Goal: Task Accomplishment & Management: Manage account settings

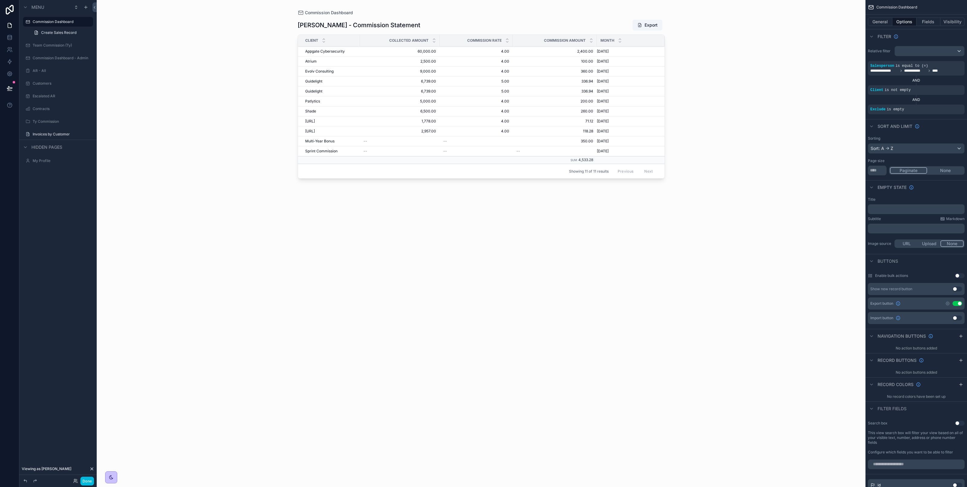
click at [70, 136] on label "Invoices by Customer" at bounding box center [61, 134] width 57 height 5
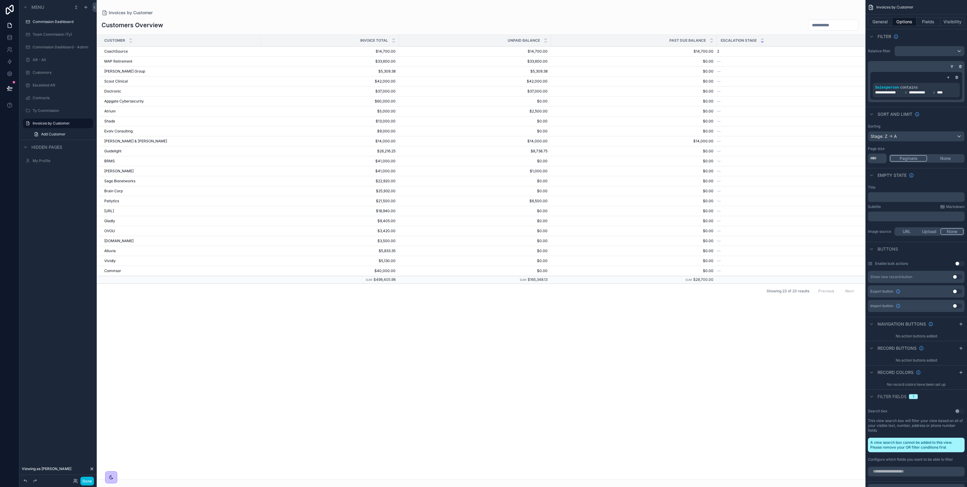
click at [293, 371] on div "scrollable content" at bounding box center [481, 243] width 769 height 487
click at [75, 23] on label "Commission Dashboard" at bounding box center [61, 21] width 57 height 5
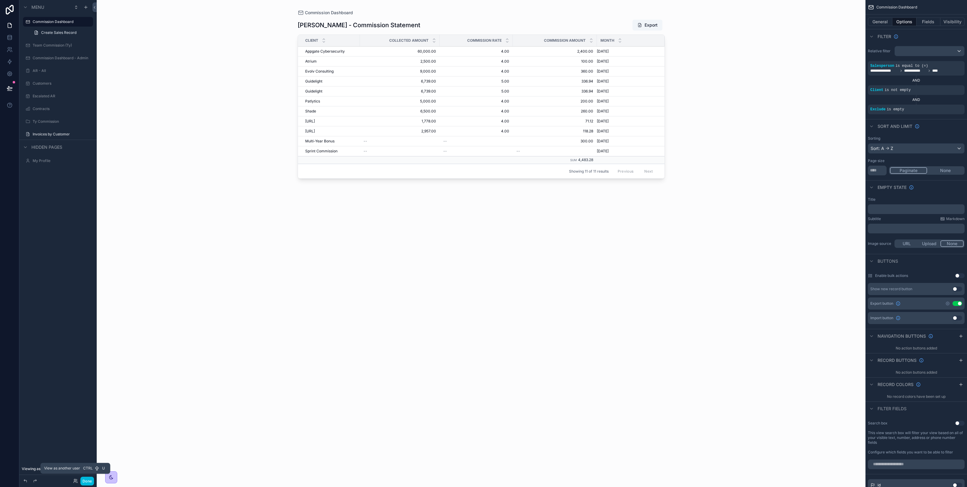
click at [73, 481] on icon at bounding box center [75, 480] width 5 height 5
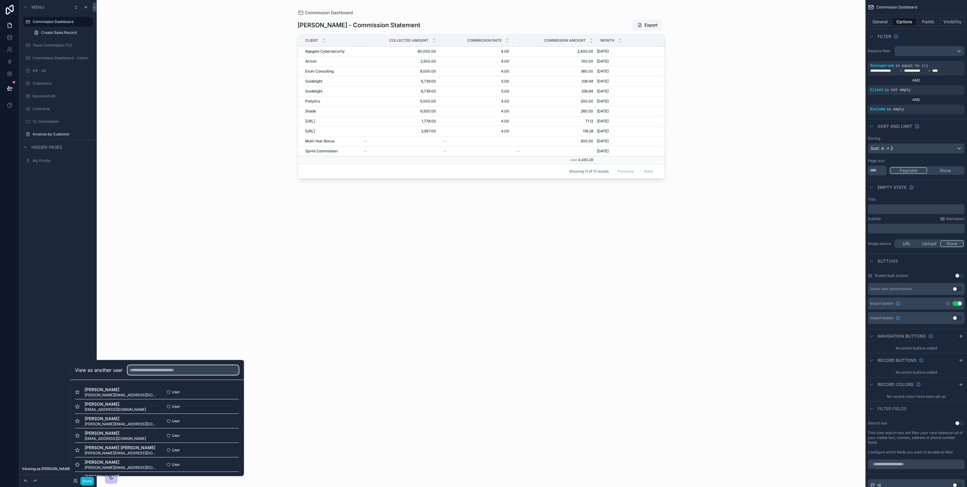
click at [159, 367] on input "text" at bounding box center [183, 370] width 111 height 10
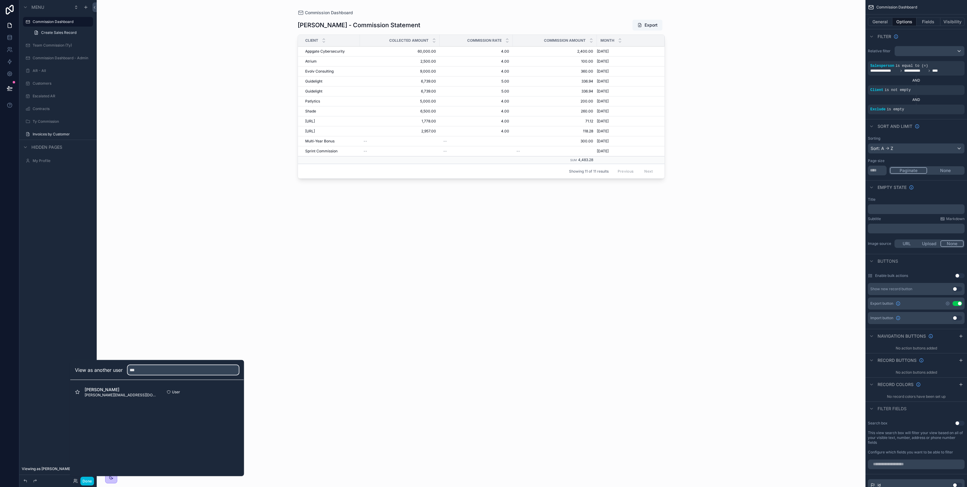
type input "***"
click at [0, 0] on button "Select" at bounding box center [0, 0] width 0 height 0
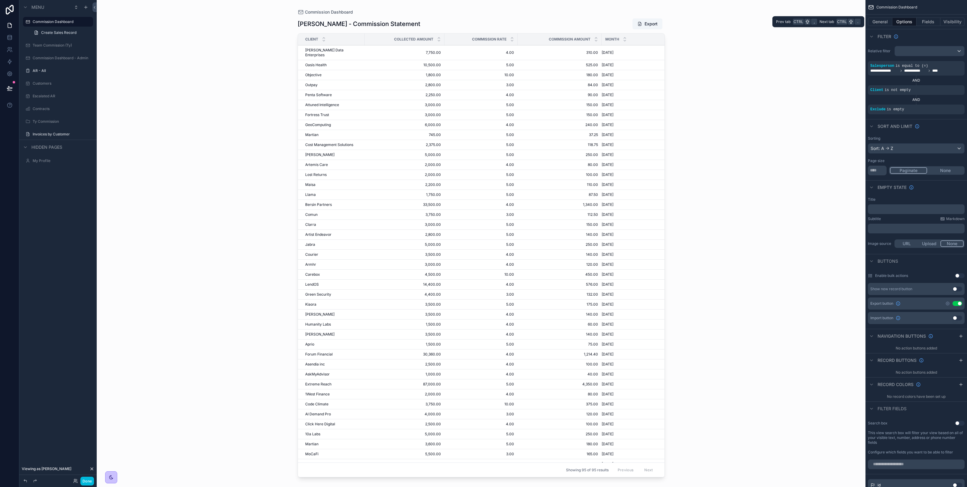
click at [886, 20] on button "General" at bounding box center [880, 22] width 24 height 8
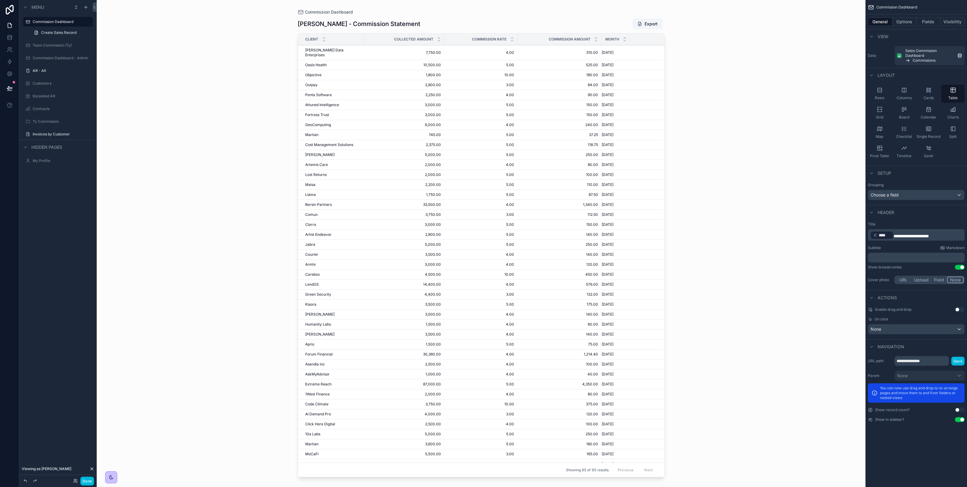
click at [904, 21] on button "Options" at bounding box center [904, 22] width 24 height 8
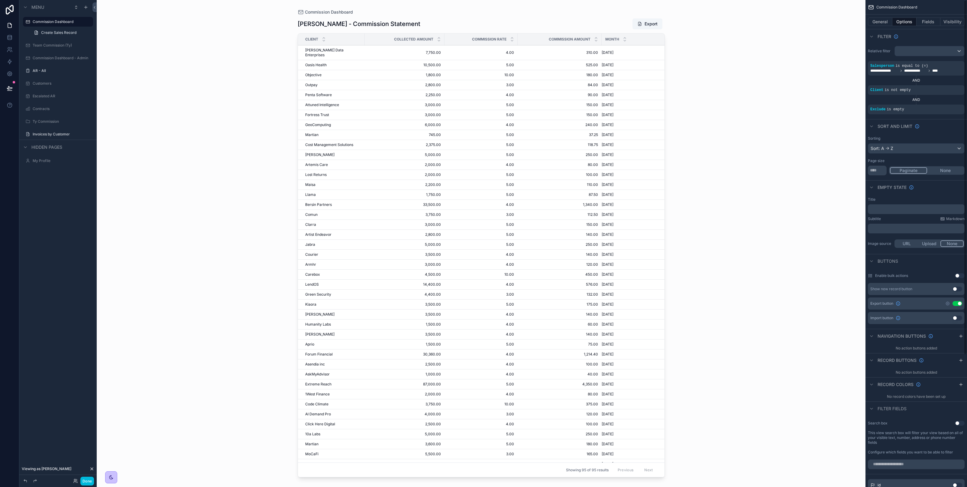
click at [923, 18] on button "Fields" at bounding box center [929, 22] width 24 height 8
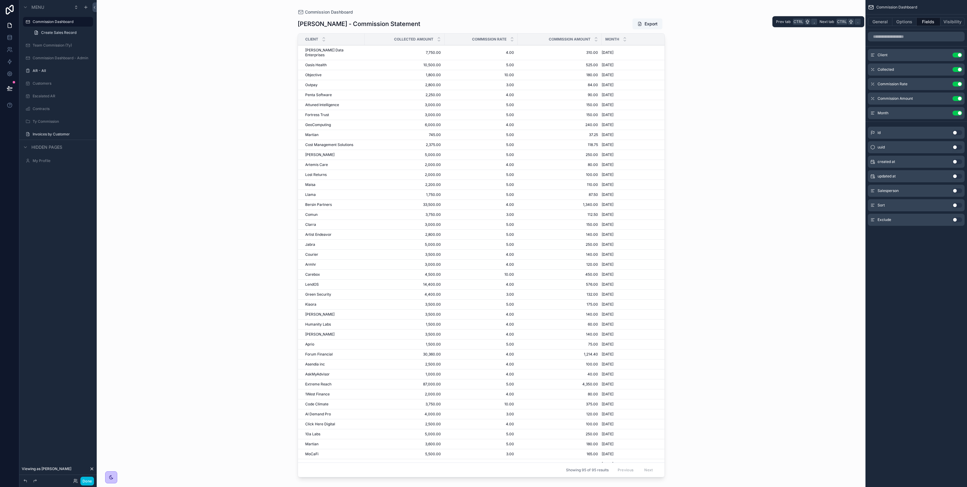
click at [886, 22] on button "General" at bounding box center [880, 22] width 24 height 8
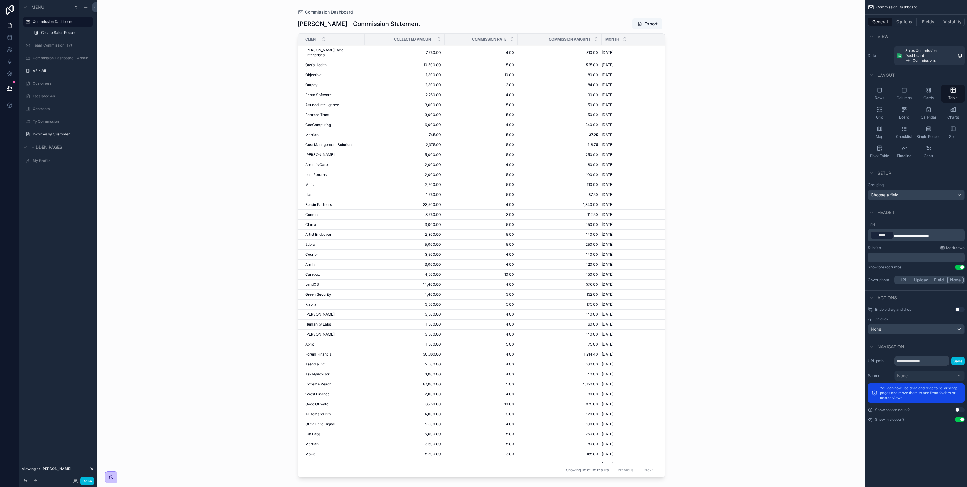
click at [702, 351] on div "Commission Dashboard Ross Van Wyk - Commission Statement Export Client Collecte…" at bounding box center [481, 243] width 769 height 487
click at [647, 207] on div "scrollable content" at bounding box center [481, 240] width 387 height 480
drag, startPoint x: 664, startPoint y: 286, endPoint x: 664, endPoint y: 299, distance: 13.3
click at [664, 298] on div "Client Collected Amount Commission Rate Commission Amount Month Llama Llama 1,7…" at bounding box center [481, 255] width 367 height 444
click at [74, 481] on icon at bounding box center [75, 480] width 5 height 5
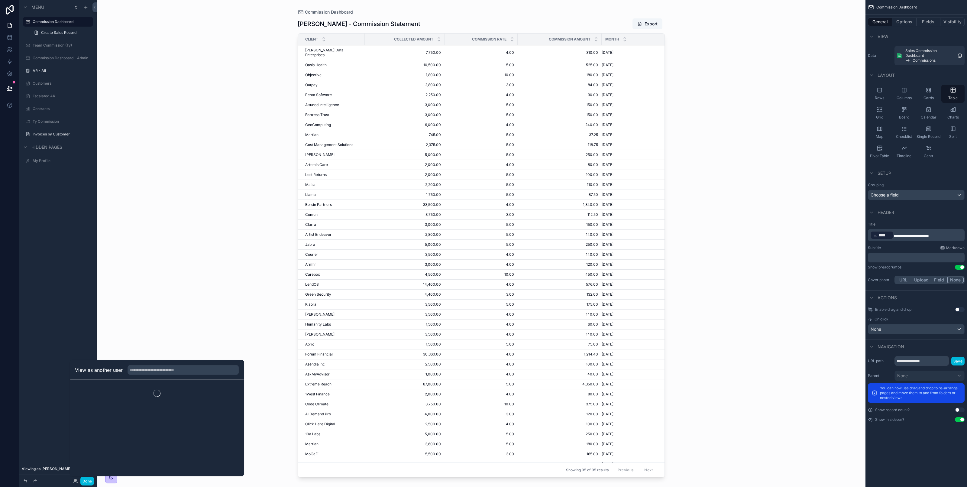
click at [149, 364] on div "View as another user" at bounding box center [156, 370] width 173 height 20
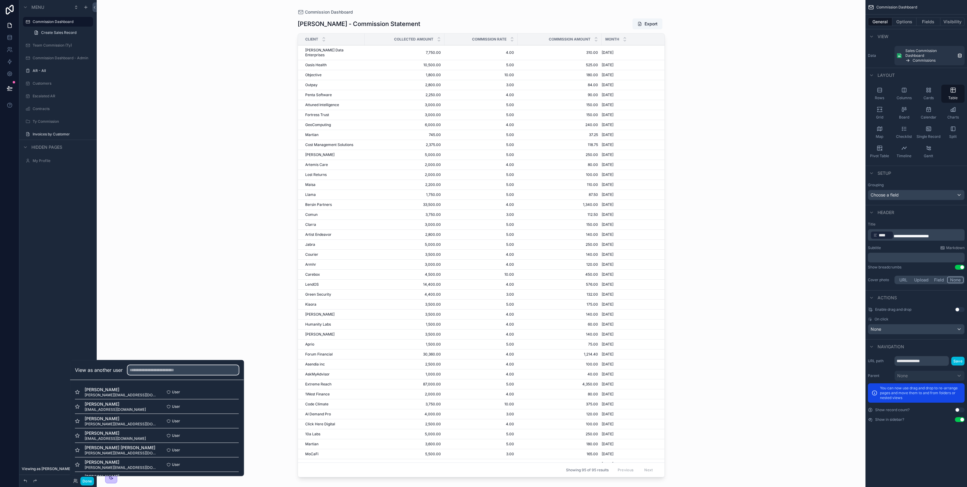
click at [149, 372] on input "text" at bounding box center [183, 370] width 111 height 10
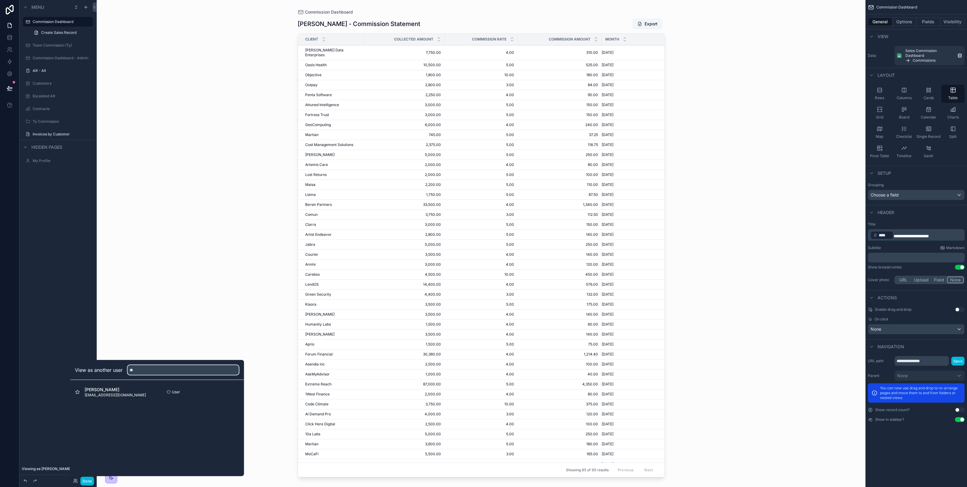
type input "**"
click at [0, 0] on button "Select" at bounding box center [0, 0] width 0 height 0
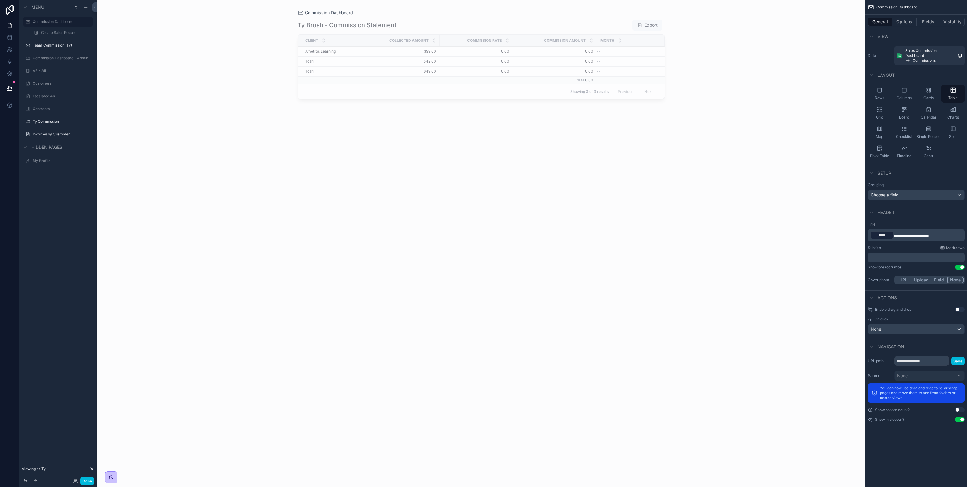
click at [54, 116] on div "Ty Commission" at bounding box center [57, 121] width 77 height 11
click at [55, 121] on label "Ty Commission" at bounding box center [61, 121] width 57 height 5
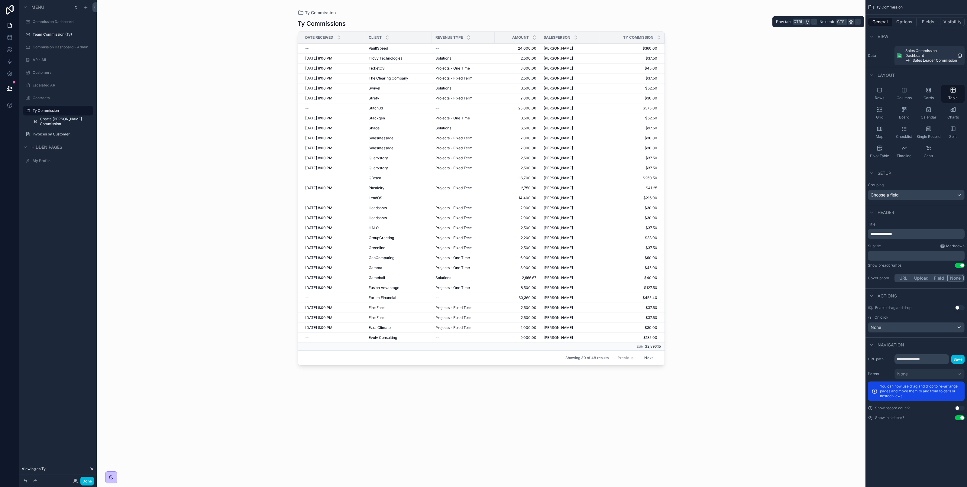
click at [908, 27] on div "General Options Fields Visibility" at bounding box center [917, 22] width 102 height 15
click at [903, 360] on input "**********" at bounding box center [922, 359] width 54 height 10
type input "**********"
click at [960, 357] on button "Save" at bounding box center [957, 359] width 13 height 9
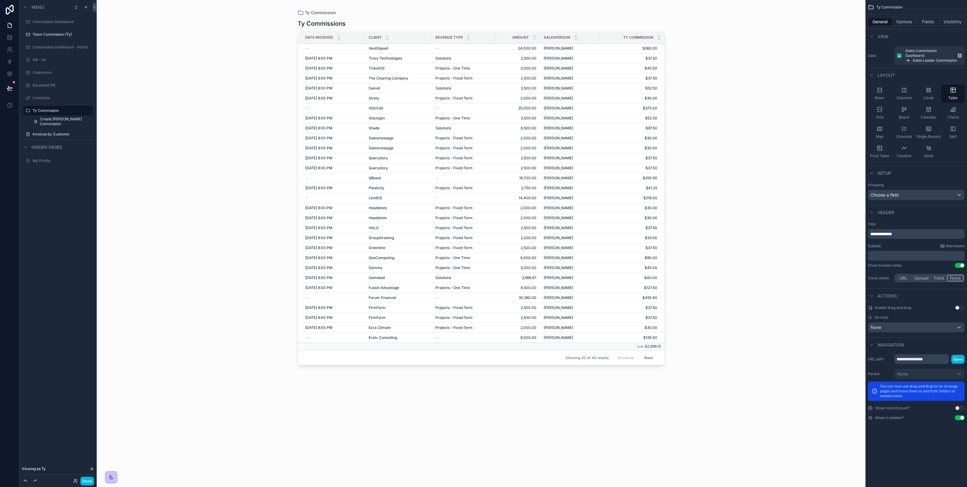
click at [956, 363] on button "Save" at bounding box center [957, 359] width 13 height 9
click at [874, 24] on button "General" at bounding box center [880, 22] width 24 height 8
click at [905, 25] on button "Options" at bounding box center [904, 22] width 24 height 8
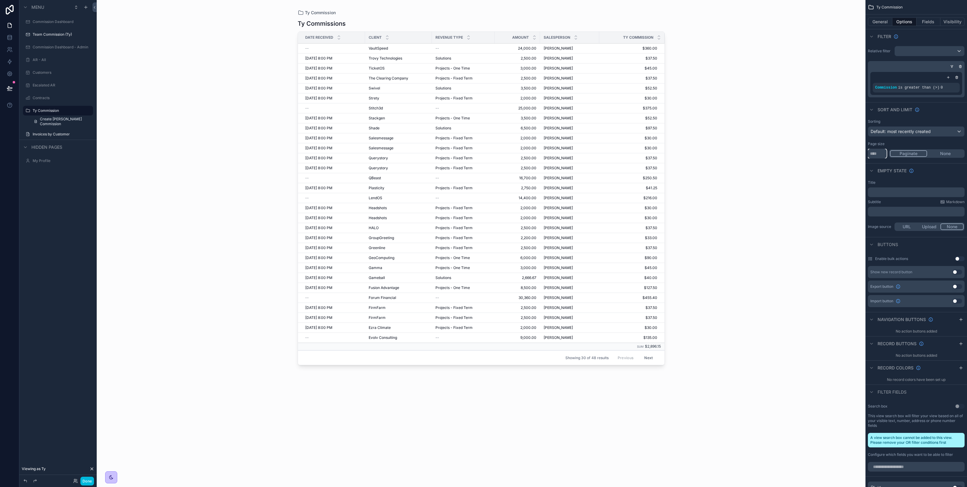
click at [875, 158] on input "**" at bounding box center [877, 154] width 19 height 10
click at [875, 157] on input "**" at bounding box center [877, 154] width 19 height 10
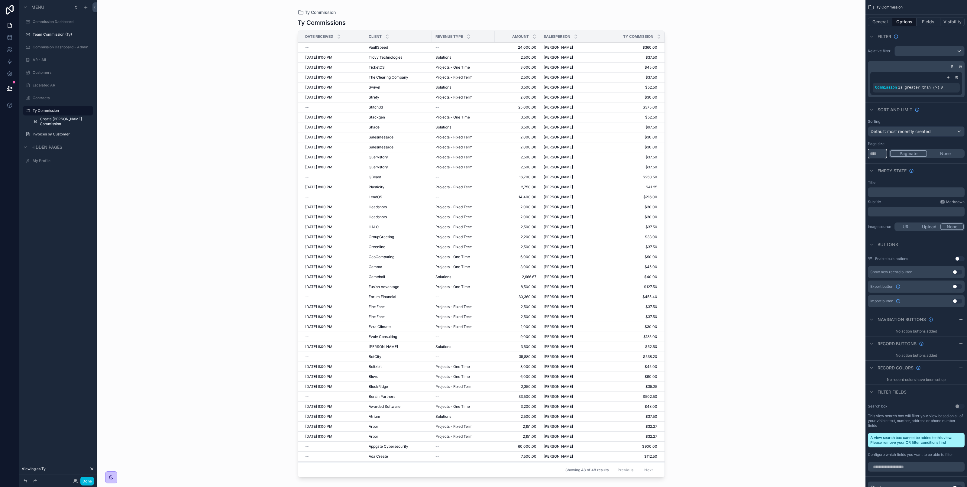
type input "***"
click at [623, 350] on div "scrollable content" at bounding box center [481, 240] width 387 height 480
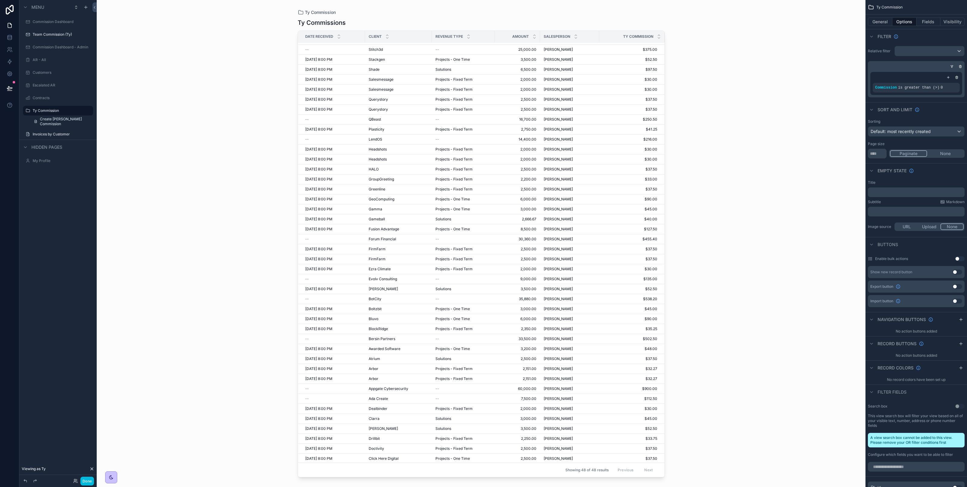
scroll to position [75, 0]
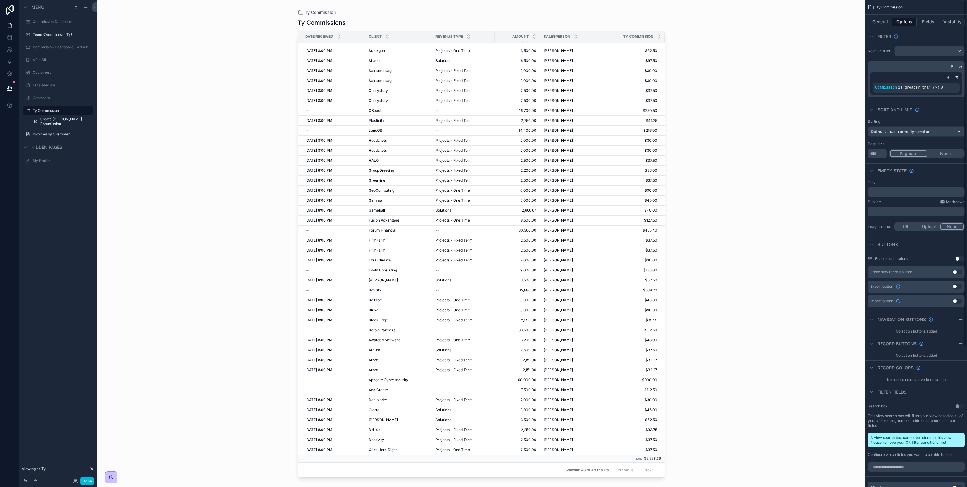
click at [231, 144] on div "Ty Commission Ty Commissions Date Received Client Revenue Type Amount Salespers…" at bounding box center [481, 243] width 769 height 487
click at [245, 165] on div "Ty Commission Ty Commissions Date Received Client Revenue Type Amount Salespers…" at bounding box center [481, 243] width 769 height 487
